Goal: Task Accomplishment & Management: Manage account settings

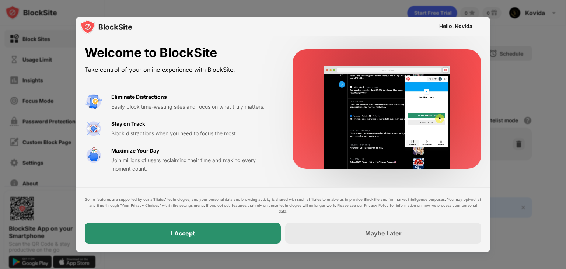
click at [186, 234] on div "I Accept" at bounding box center [183, 233] width 24 height 7
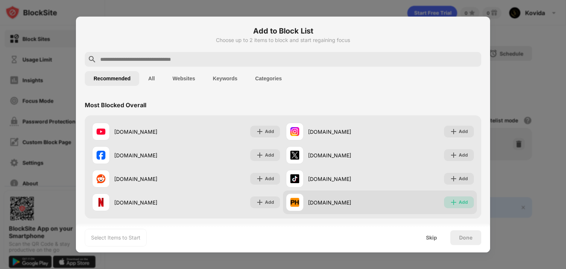
click at [450, 202] on img at bounding box center [453, 202] width 7 height 7
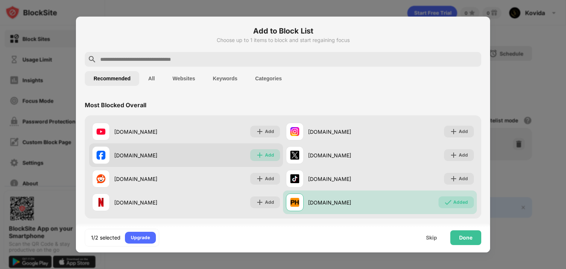
click at [265, 154] on div "Add" at bounding box center [269, 154] width 9 height 7
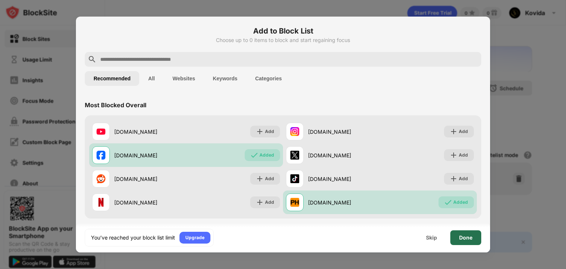
click at [463, 237] on div "Done" at bounding box center [465, 238] width 13 height 6
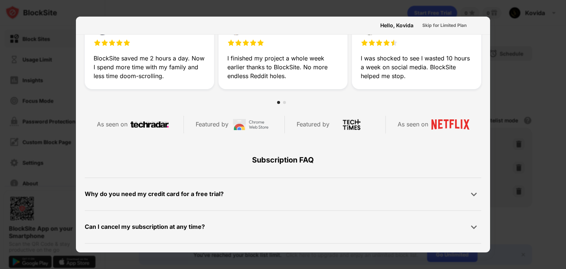
scroll to position [262, 0]
click at [445, 25] on div "Skip for Limited Plan" at bounding box center [444, 25] width 44 height 7
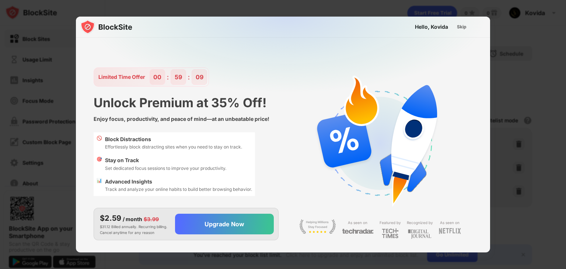
scroll to position [0, 0]
click at [457, 25] on div "Skip" at bounding box center [461, 27] width 21 height 12
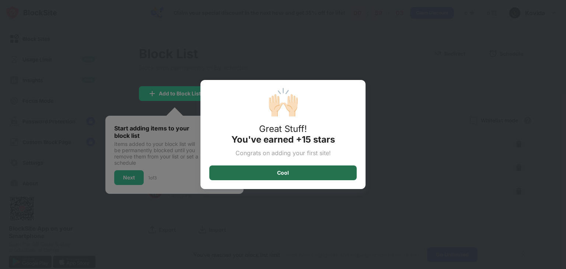
click at [338, 171] on div "Cool" at bounding box center [282, 172] width 147 height 15
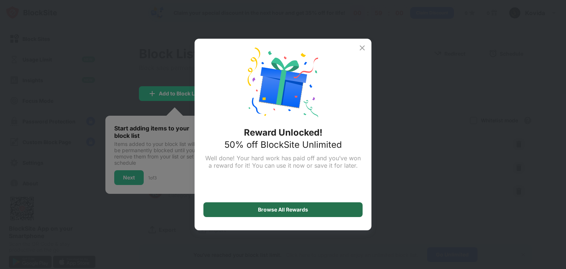
click at [329, 207] on div "Browse All Rewards" at bounding box center [282, 209] width 159 height 15
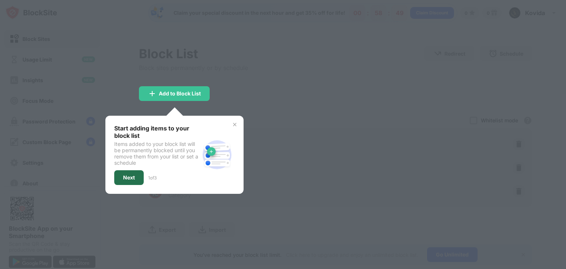
click at [133, 175] on div "Next" at bounding box center [129, 178] width 12 height 6
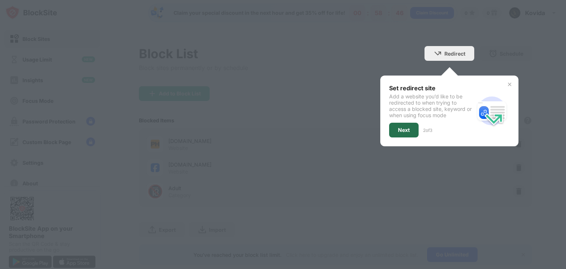
click at [398, 132] on div "Next" at bounding box center [404, 130] width 12 height 6
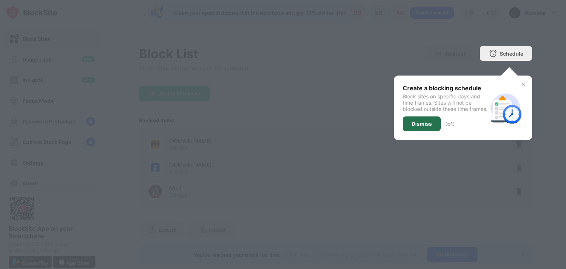
click at [415, 127] on div "Dismiss" at bounding box center [422, 124] width 20 height 6
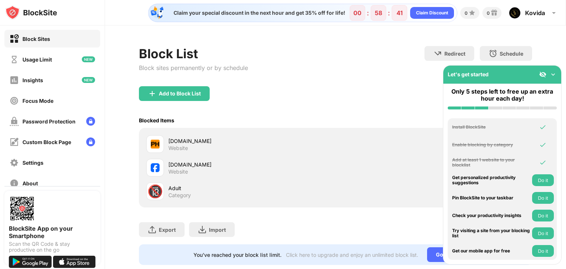
scroll to position [22, 0]
